Goal: Answer question/provide support

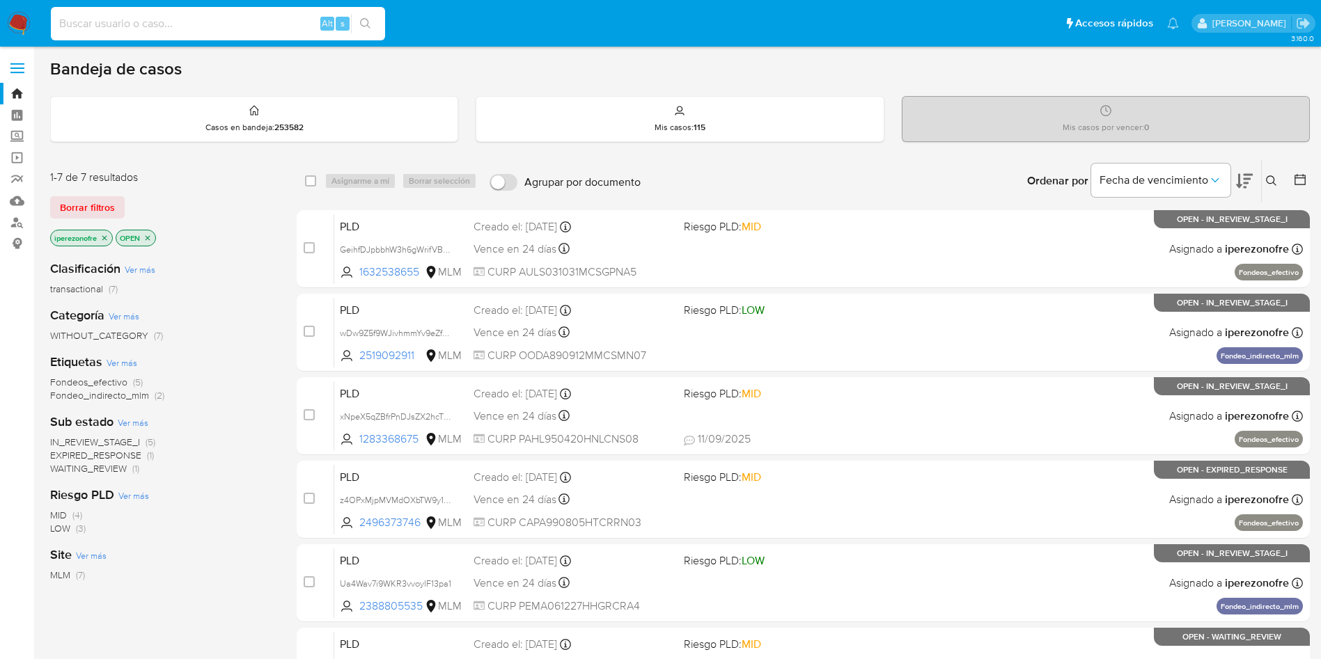
click at [138, 15] on input at bounding box center [218, 24] width 334 height 18
paste input "67979129"
type input "67979129"
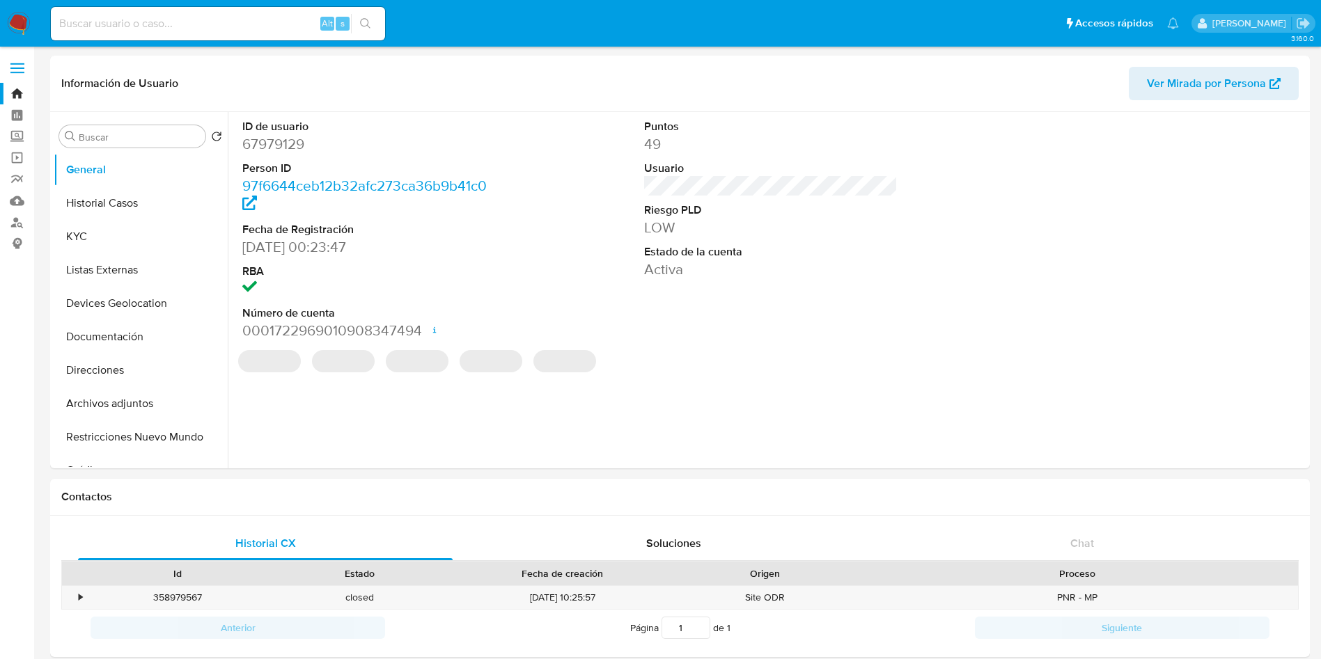
select select "10"
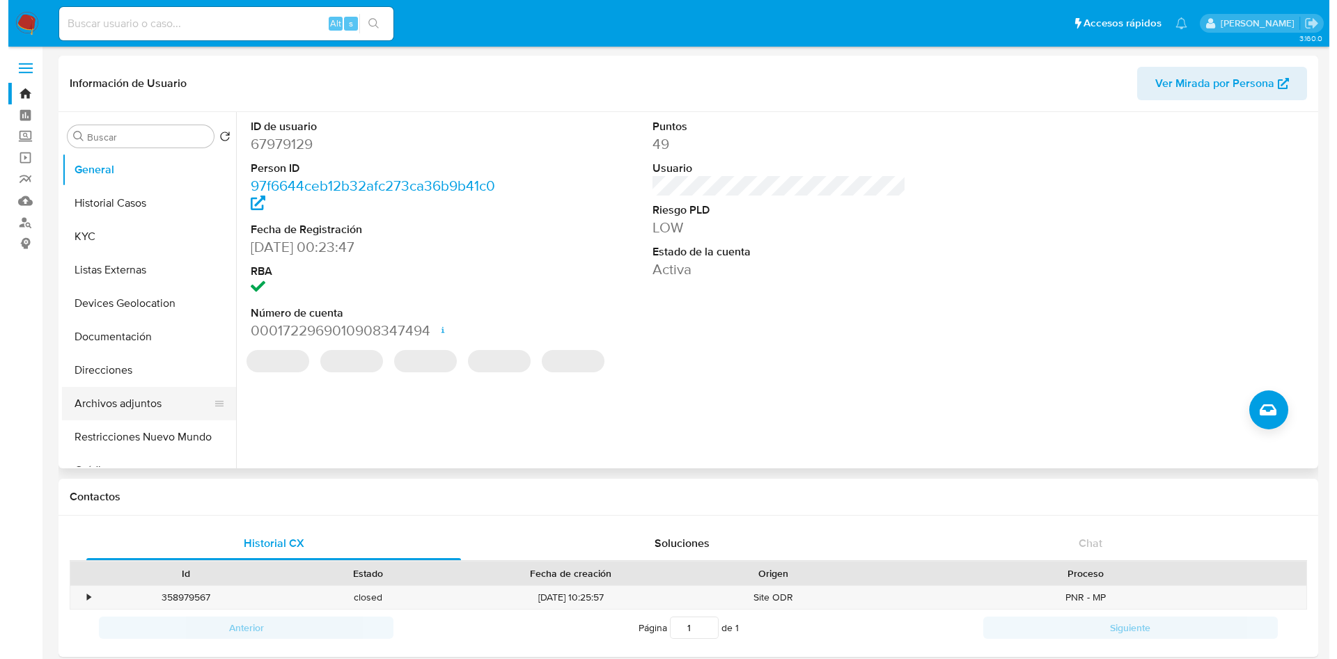
scroll to position [104, 0]
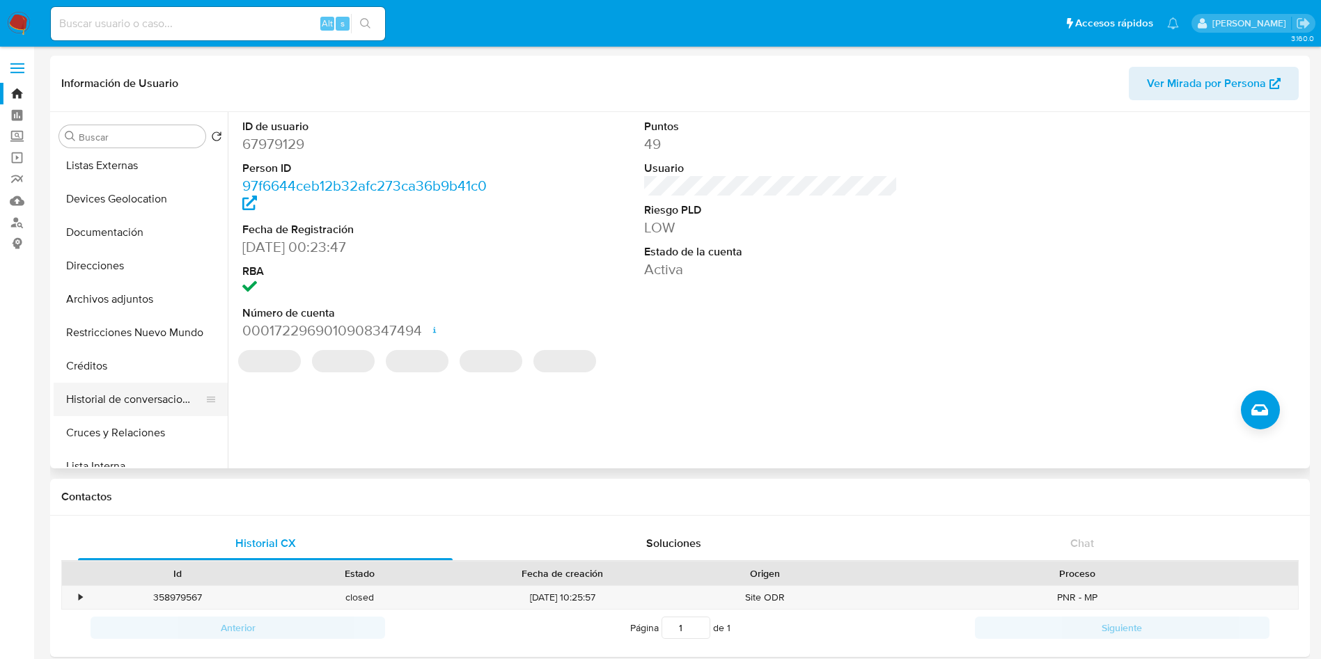
click at [143, 405] on button "Historial de conversaciones" at bounding box center [135, 399] width 163 height 33
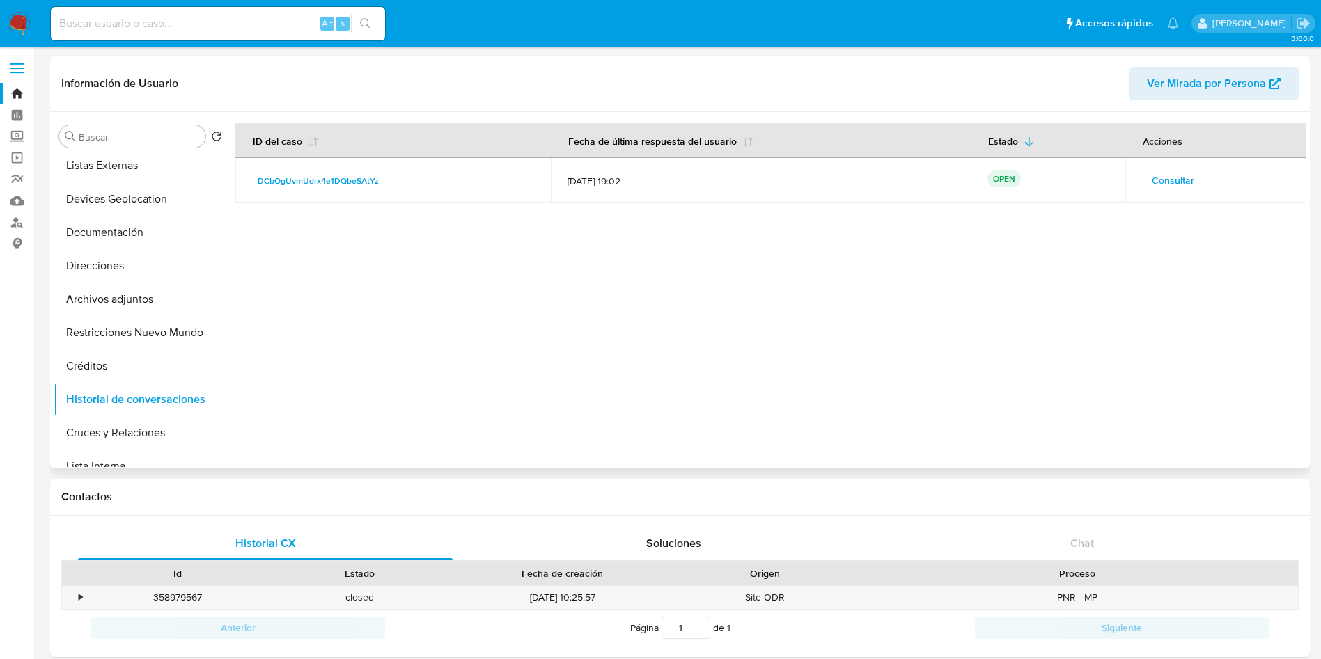
click at [1171, 173] on span "Consultar" at bounding box center [1173, 180] width 42 height 19
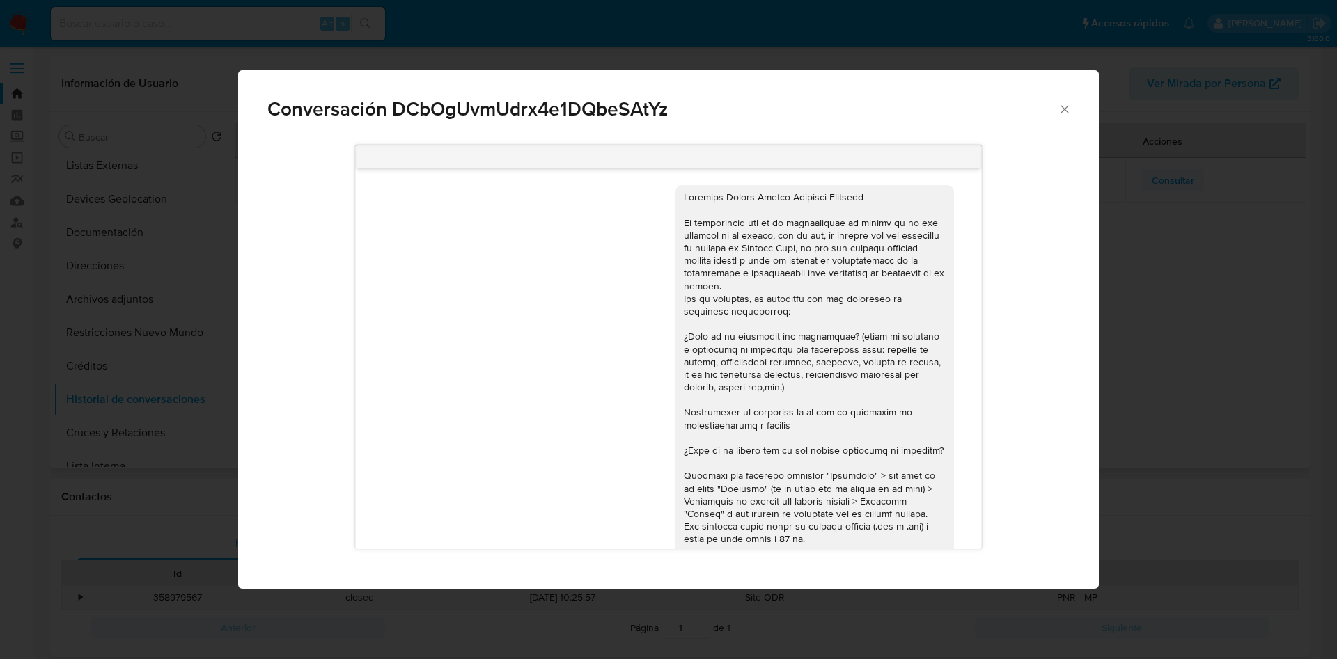
scroll to position [841, 0]
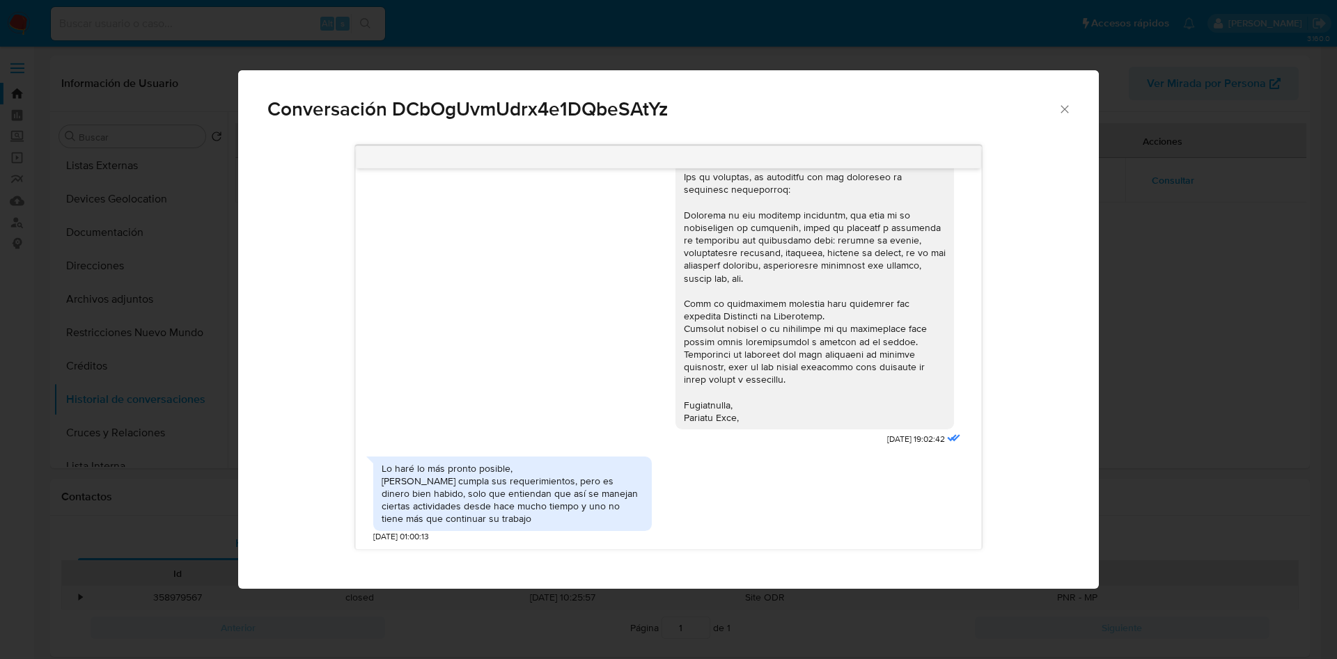
click at [556, 316] on div "[DATE] 19:02:42" at bounding box center [668, 252] width 590 height 396
click at [510, 347] on div "[DATE] 19:02:42" at bounding box center [668, 252] width 590 height 396
click at [554, 508] on div "Lo haré lo más pronto posible, [PERSON_NAME] cumpla sus requerimientos, pero es…" at bounding box center [513, 493] width 262 height 63
